Goal: Information Seeking & Learning: Learn about a topic

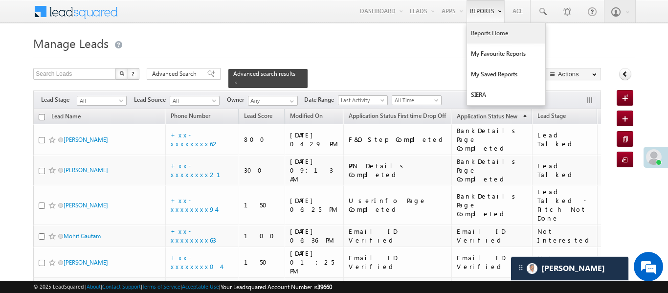
click at [483, 40] on link "Reports Home" at bounding box center [506, 33] width 78 height 21
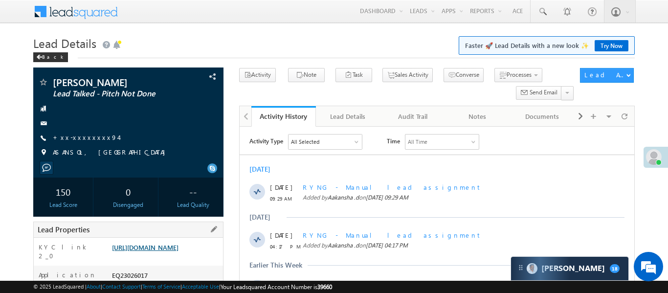
click at [177, 251] on link "[URL][DOMAIN_NAME]" at bounding box center [145, 247] width 66 height 8
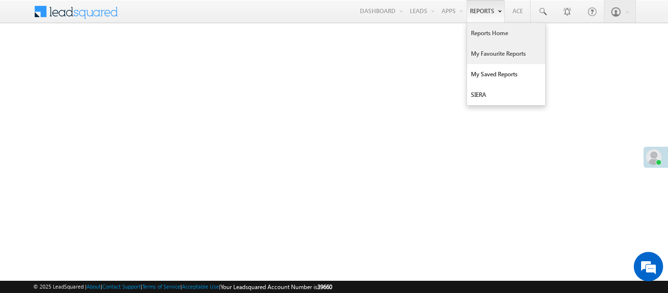
click at [500, 60] on link "My Favourite Reports" at bounding box center [506, 53] width 78 height 21
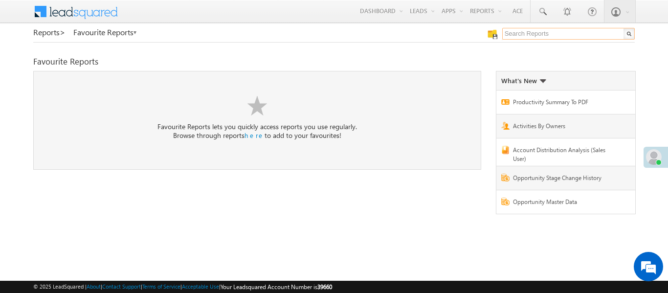
click at [517, 38] on input "text" at bounding box center [568, 34] width 132 height 12
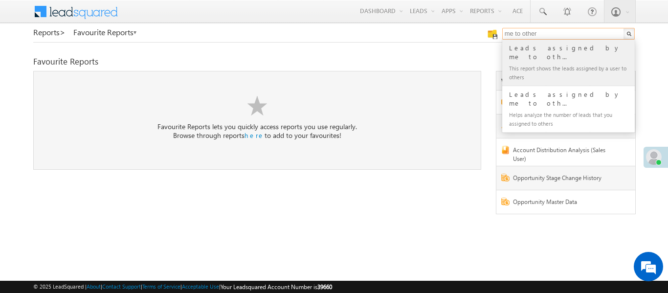
type input "me to other"
click at [534, 49] on div "Leads assigned by me to oth..." at bounding box center [572, 53] width 131 height 20
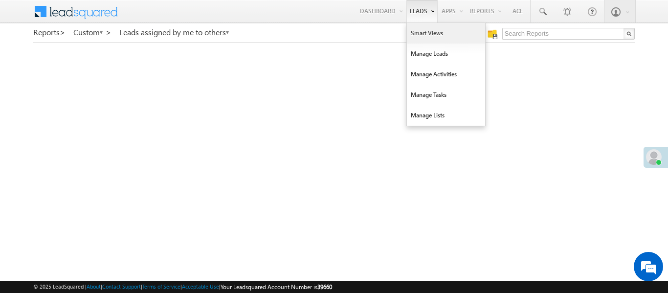
click at [428, 41] on link "Smart Views" at bounding box center [446, 33] width 78 height 21
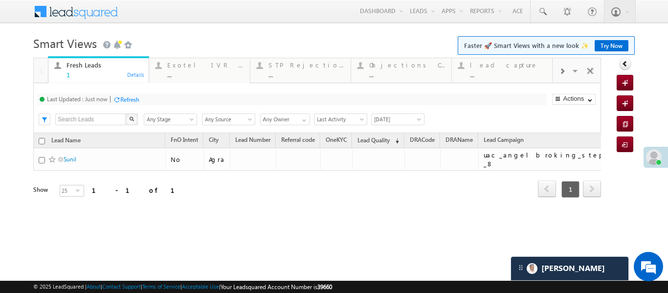
click at [569, 68] on div at bounding box center [561, 71] width 19 height 22
click at [501, 72] on div "..." at bounding box center [508, 74] width 76 height 7
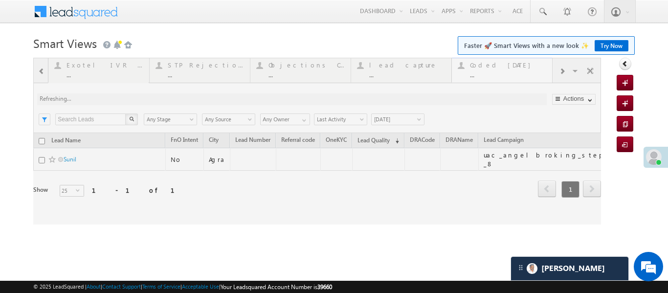
click at [501, 72] on div at bounding box center [316, 141] width 567 height 167
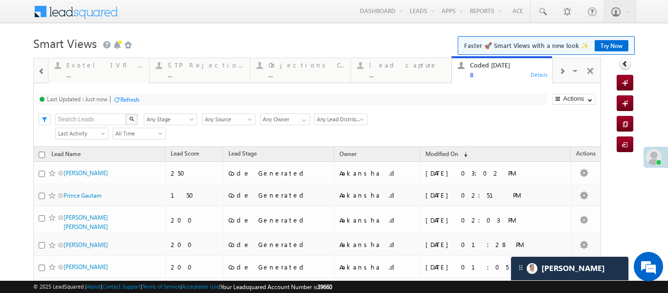
click at [398, 56] on div "Fresh Leads 1 Details Exotel IVR 2.0 ... Details STP Rejection Reason ... Detai…" at bounding box center [300, 69] width 504 height 27
click at [395, 71] on div "..." at bounding box center [407, 74] width 76 height 7
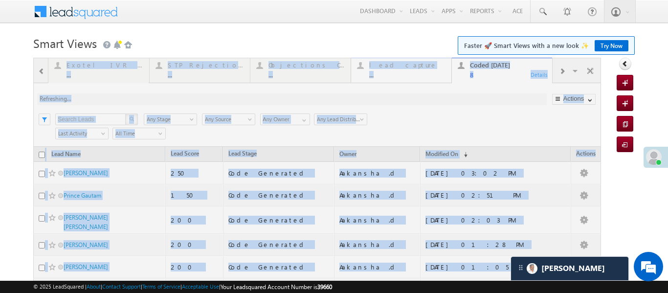
click at [395, 71] on div at bounding box center [316, 228] width 567 height 341
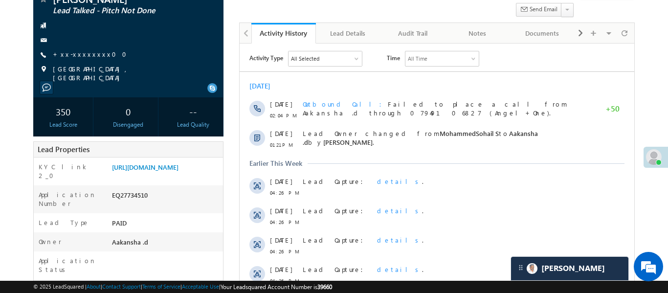
scroll to position [91, 0]
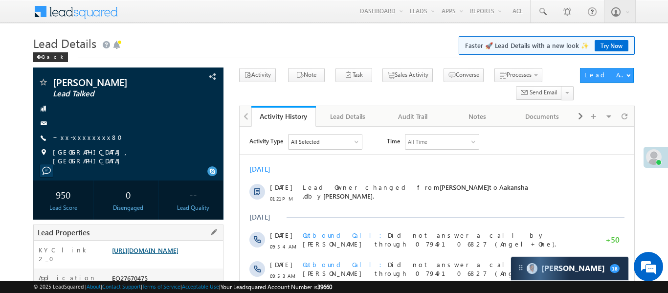
click at [178, 254] on link "https://angelbroking1-pk3em7sa.customui-test.leadsquared.com?leadId=d3002def-23…" at bounding box center [145, 250] width 66 height 8
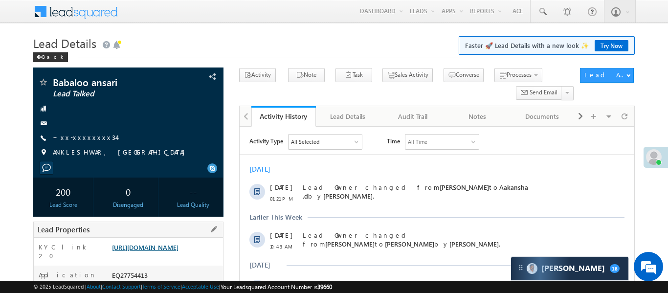
click at [117, 251] on link "https://angelbroking1-pk3em7sa.customui-test.leadsquared.com?leadId=bb557dd0-46…" at bounding box center [145, 247] width 66 height 8
click at [178, 249] on link "https://angelbroking1-pk3em7sa.customui-test.leadsquared.com?leadId=bb557dd0-46…" at bounding box center [145, 247] width 66 height 8
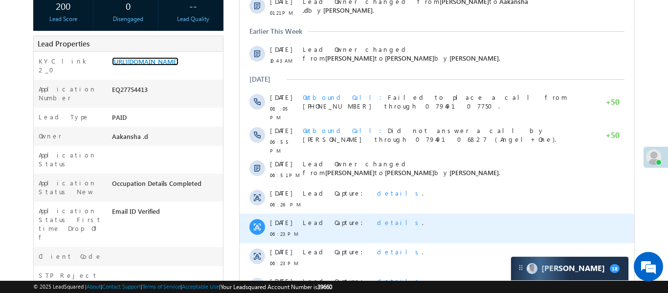
scroll to position [335, 0]
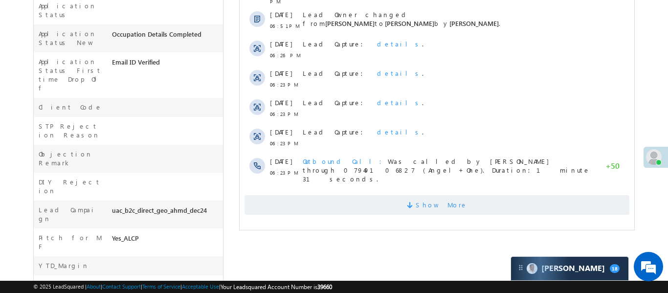
click at [381, 195] on span "Show More" at bounding box center [436, 205] width 385 height 20
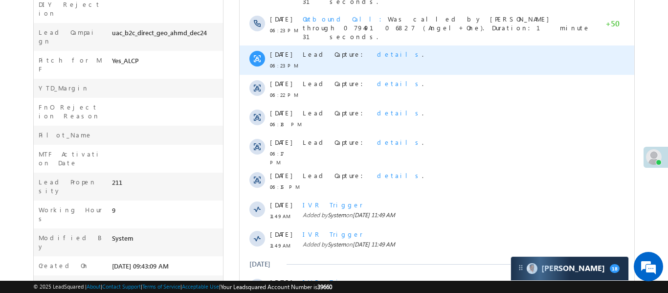
scroll to position [596, 0]
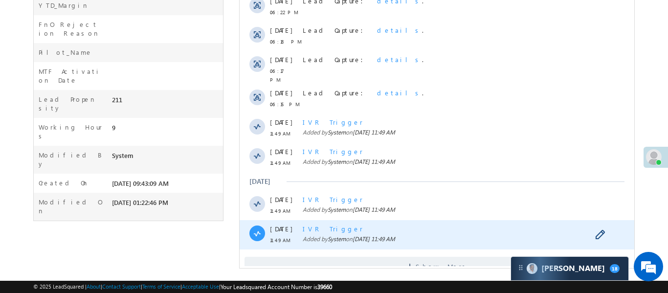
click at [402, 225] on div "IVR Trigger Added by System on 28 Aug 2025 11:49 AM" at bounding box center [446, 234] width 288 height 29
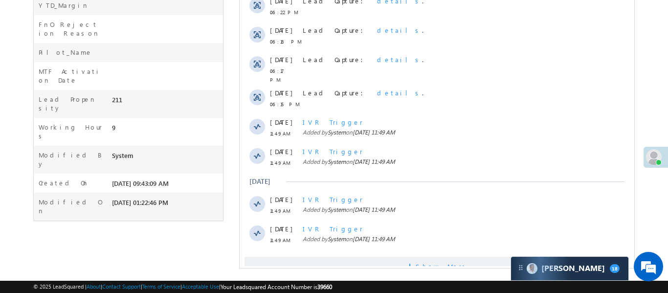
click at [402, 257] on span "Show More" at bounding box center [436, 267] width 385 height 20
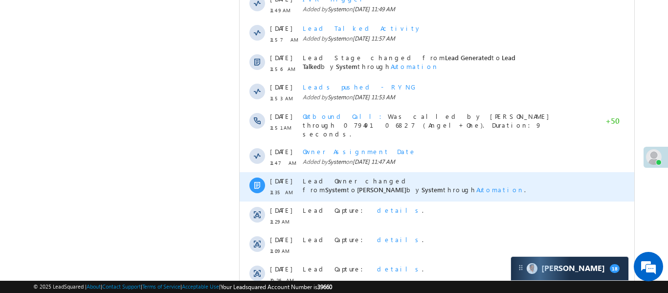
scroll to position [889, 0]
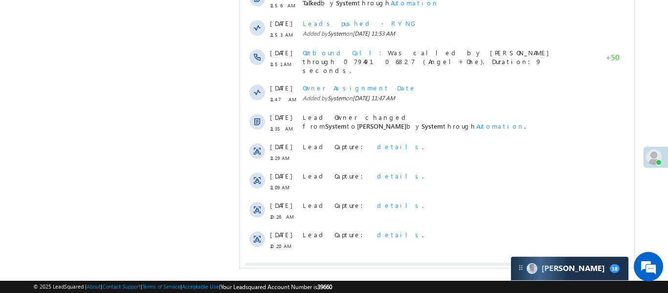
click at [460, 262] on span "Show More" at bounding box center [436, 272] width 385 height 20
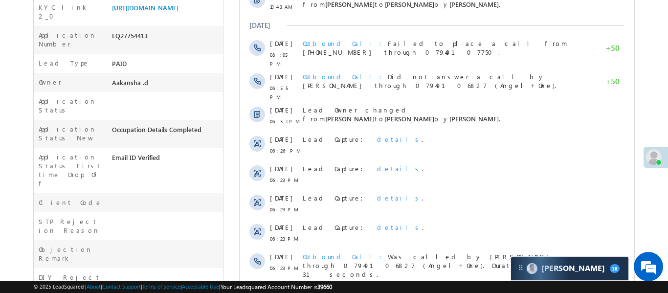
scroll to position [0, 0]
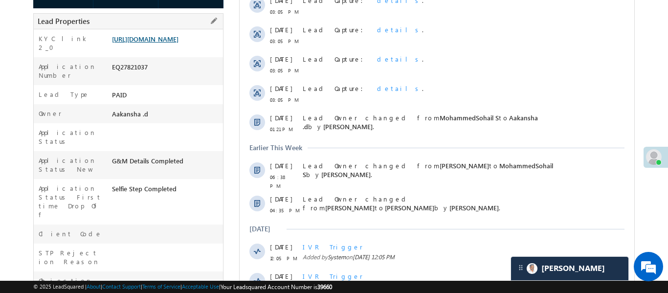
scroll to position [220, 0]
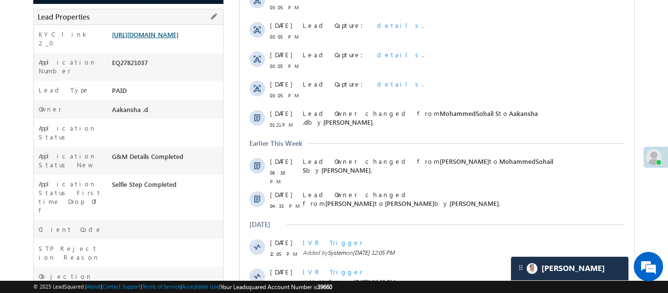
click at [178, 39] on link "[URL][DOMAIN_NAME]" at bounding box center [145, 34] width 66 height 8
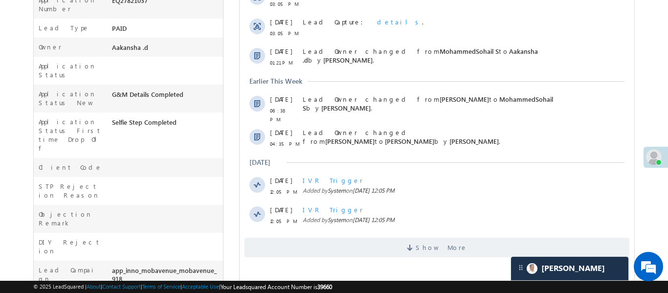
scroll to position [374, 0]
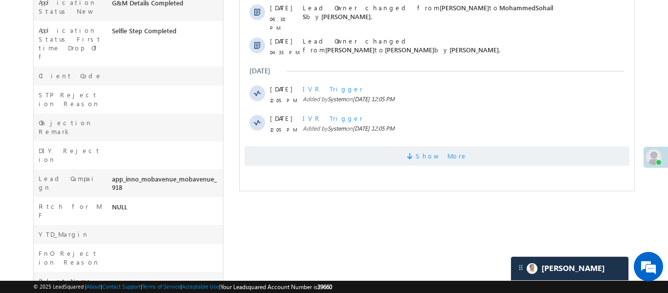
click at [364, 148] on span "Show More" at bounding box center [436, 156] width 385 height 20
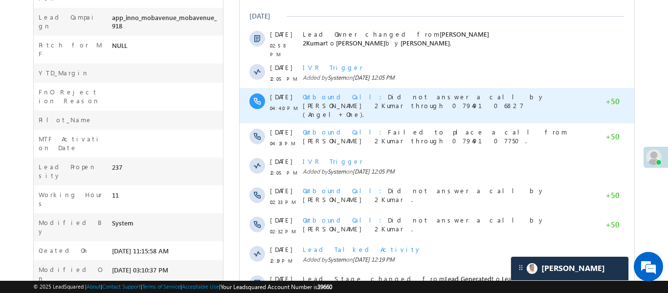
scroll to position [596, 0]
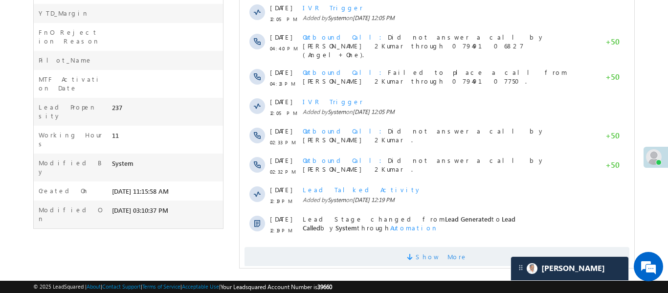
click at [376, 247] on span "Show More" at bounding box center [436, 257] width 385 height 20
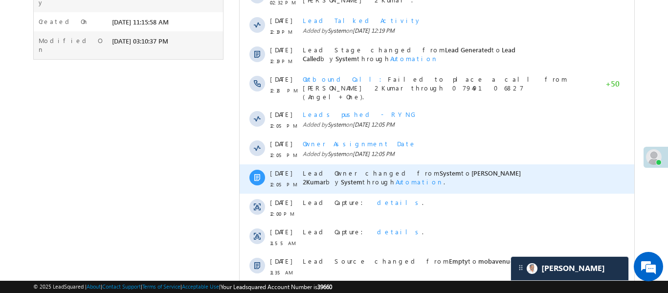
scroll to position [889, 0]
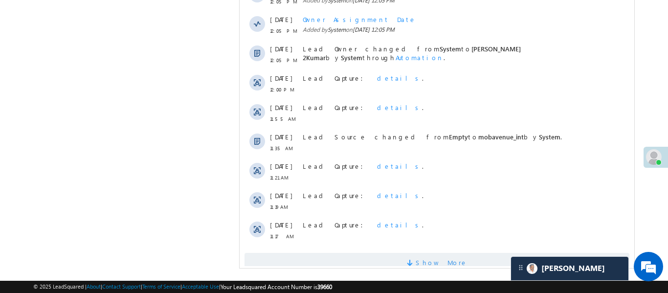
click at [385, 253] on span "Show More" at bounding box center [436, 263] width 385 height 20
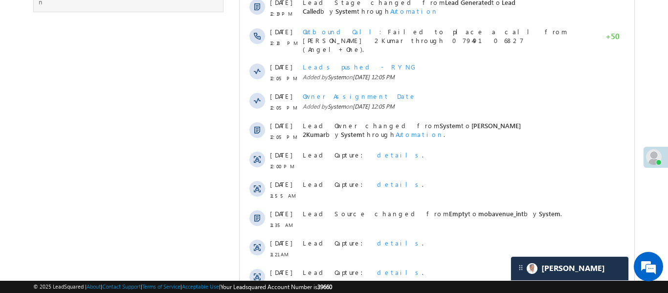
scroll to position [801, 0]
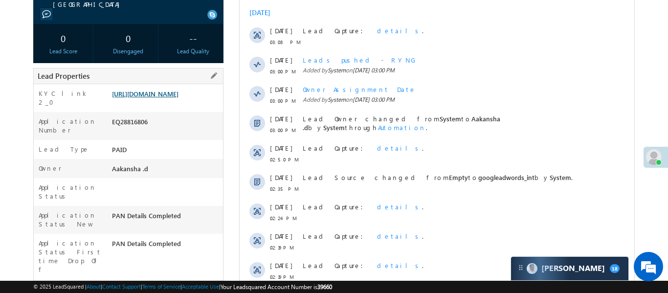
scroll to position [158, 0]
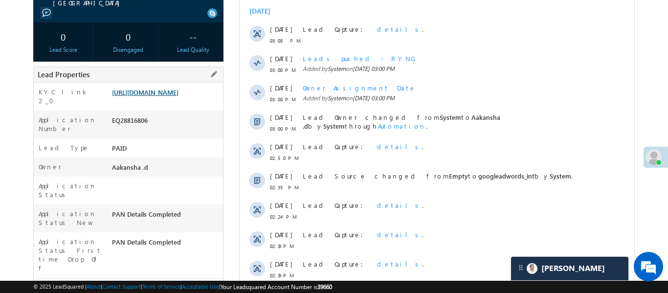
click at [164, 94] on link "https://angelbroking1-pk3em7sa.customui-test.leadsquared.com?leadId=7e2aa065-77…" at bounding box center [145, 92] width 66 height 8
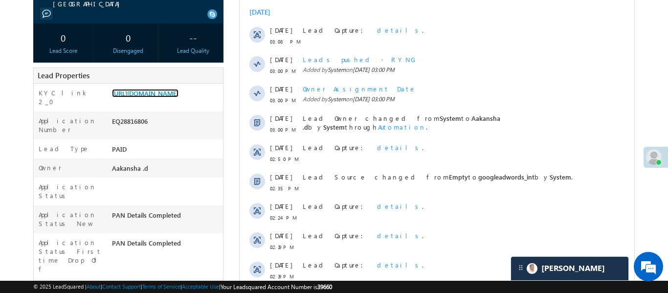
scroll to position [0, 0]
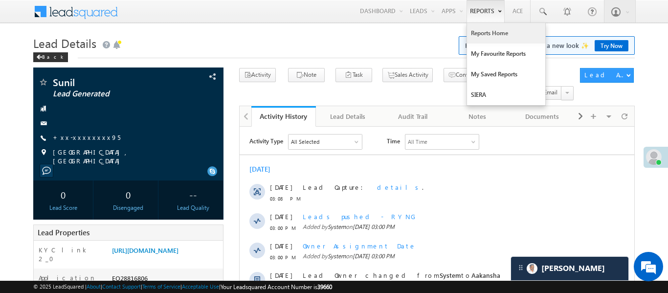
click at [486, 33] on link "Reports Home" at bounding box center [506, 33] width 78 height 21
click at [487, 34] on link "Reports Home" at bounding box center [506, 33] width 78 height 21
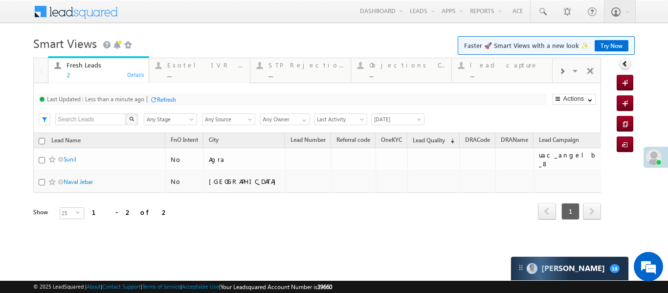
click at [561, 77] on div at bounding box center [561, 71] width 19 height 22
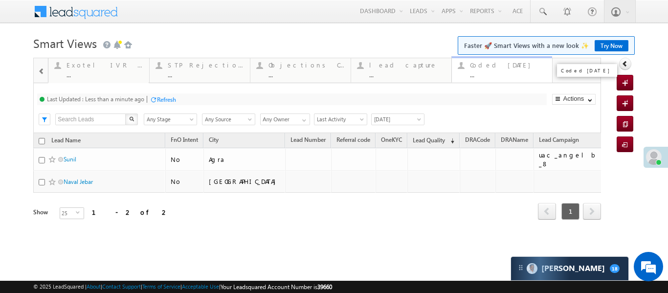
click at [504, 66] on div "Coded Today" at bounding box center [508, 65] width 76 height 8
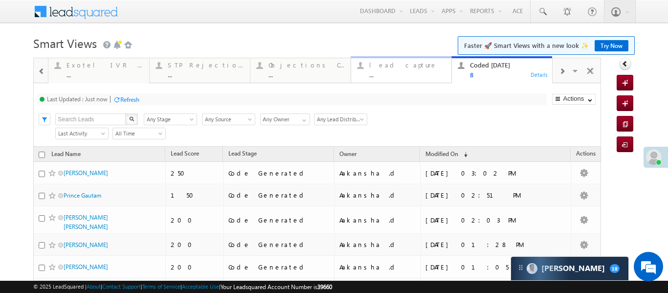
click at [382, 73] on div "..." at bounding box center [407, 74] width 76 height 7
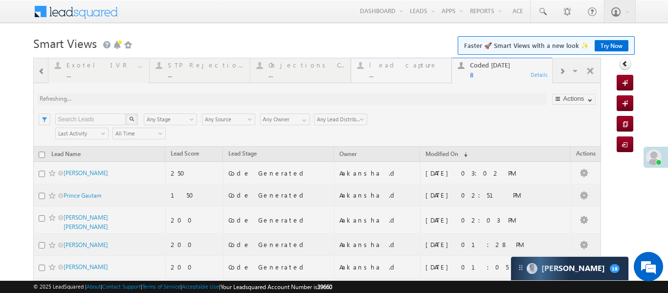
click at [382, 73] on div at bounding box center [316, 228] width 567 height 341
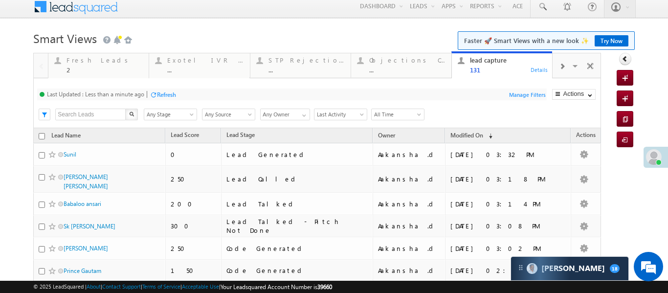
scroll to position [10, 0]
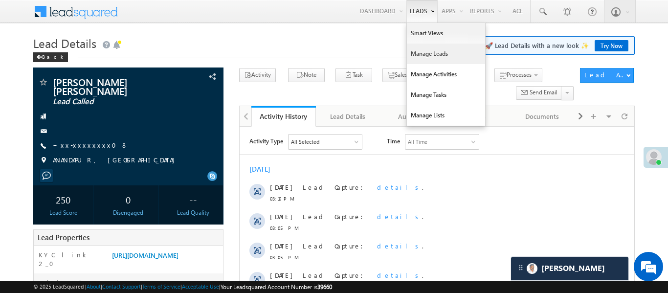
click at [434, 59] on link "Manage Leads" at bounding box center [446, 53] width 78 height 21
